Goal: Task Accomplishment & Management: Use online tool/utility

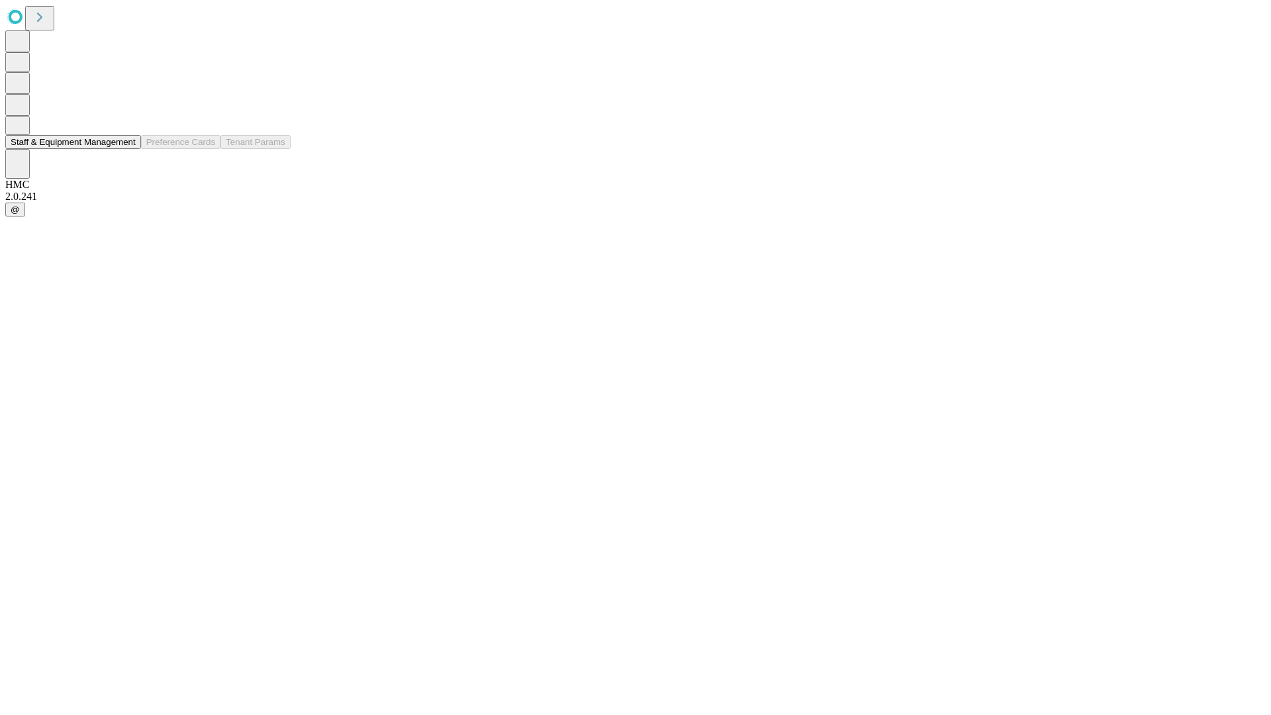
click at [126, 149] on button "Staff & Equipment Management" at bounding box center [73, 142] width 136 height 14
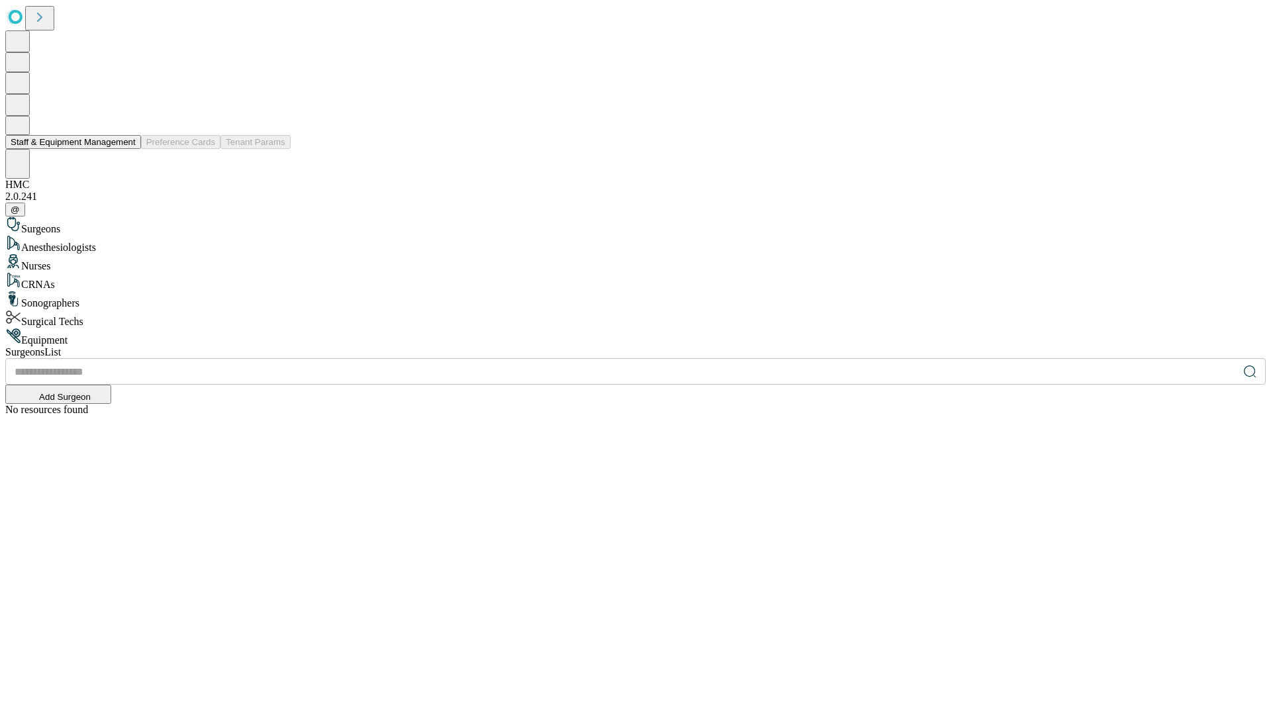
click at [126, 149] on button "Staff & Equipment Management" at bounding box center [73, 142] width 136 height 14
